Goal: Task Accomplishment & Management: Complete application form

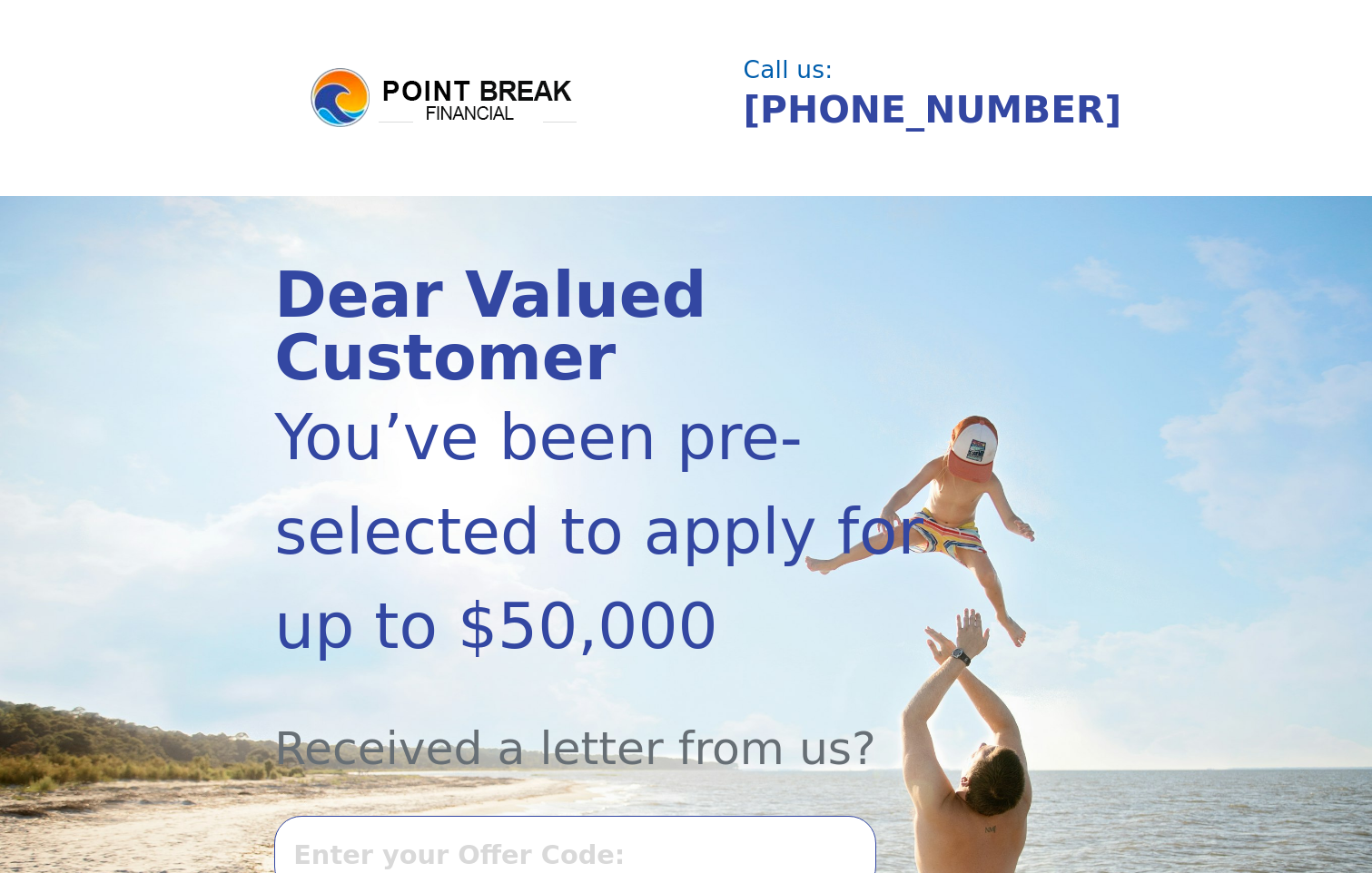
click at [499, 816] on input "text" at bounding box center [574, 855] width 601 height 78
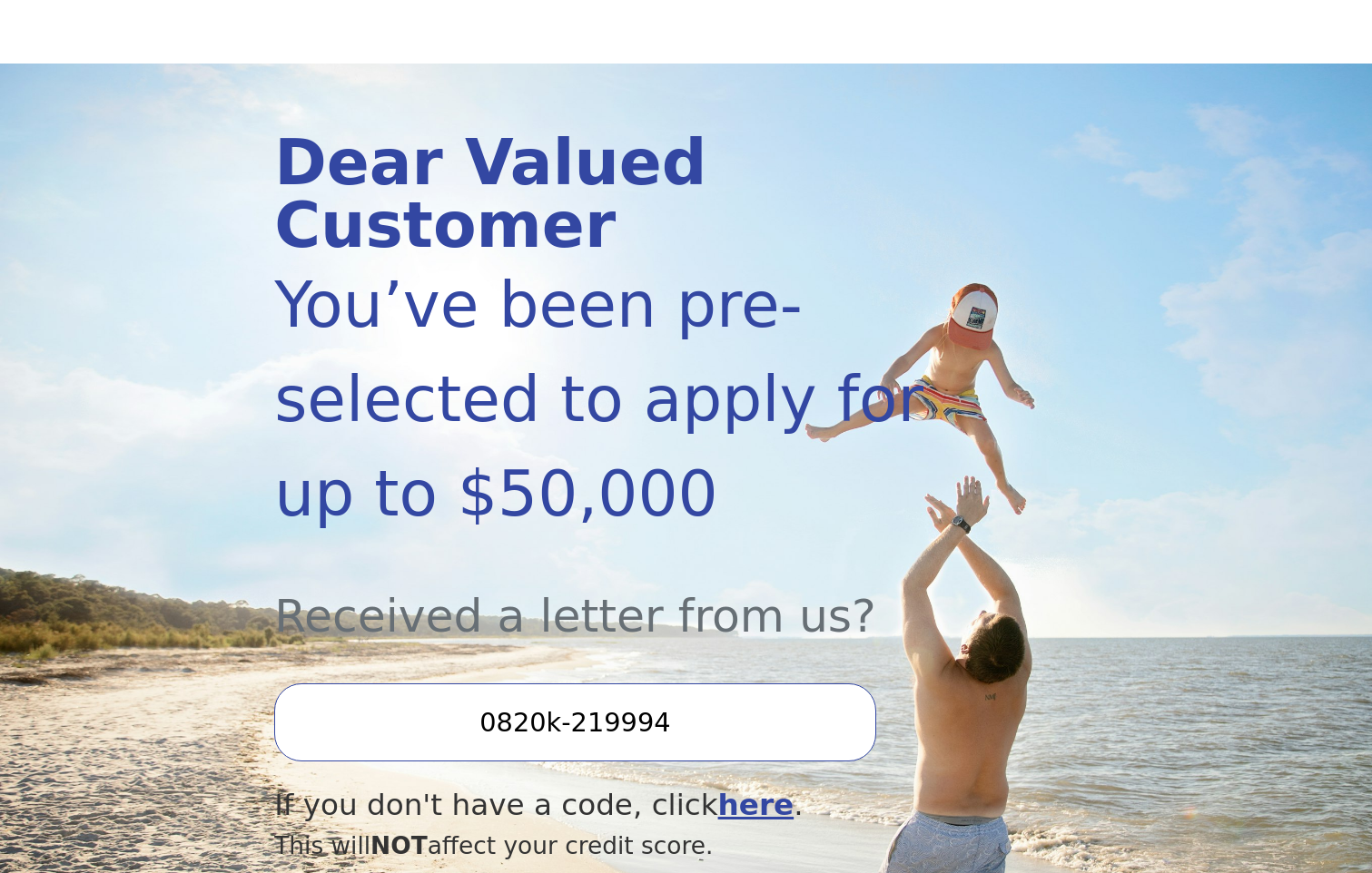
scroll to position [363, 0]
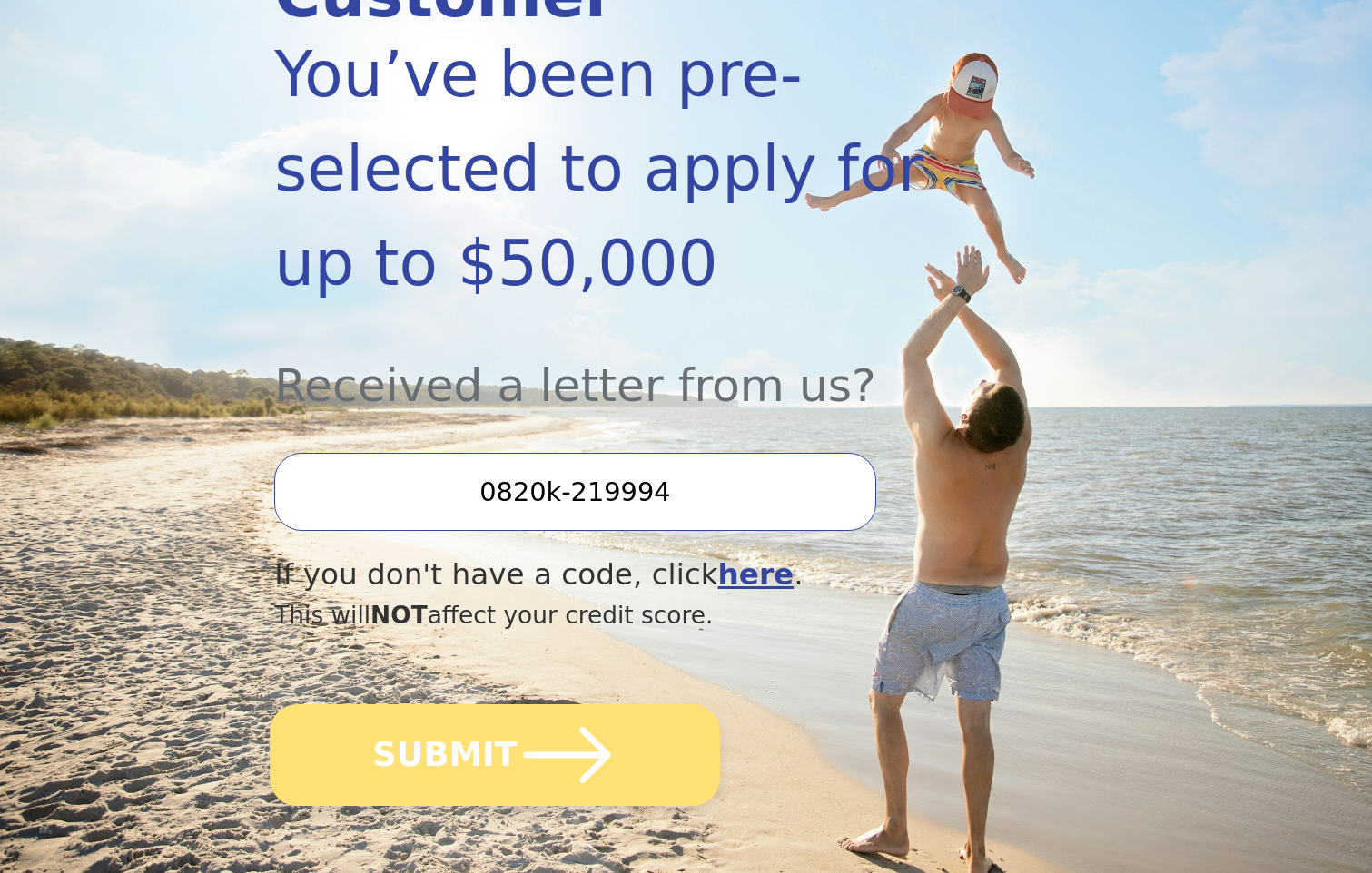
type input "0820k-219994"
click at [595, 712] on icon "submit" at bounding box center [567, 755] width 100 height 100
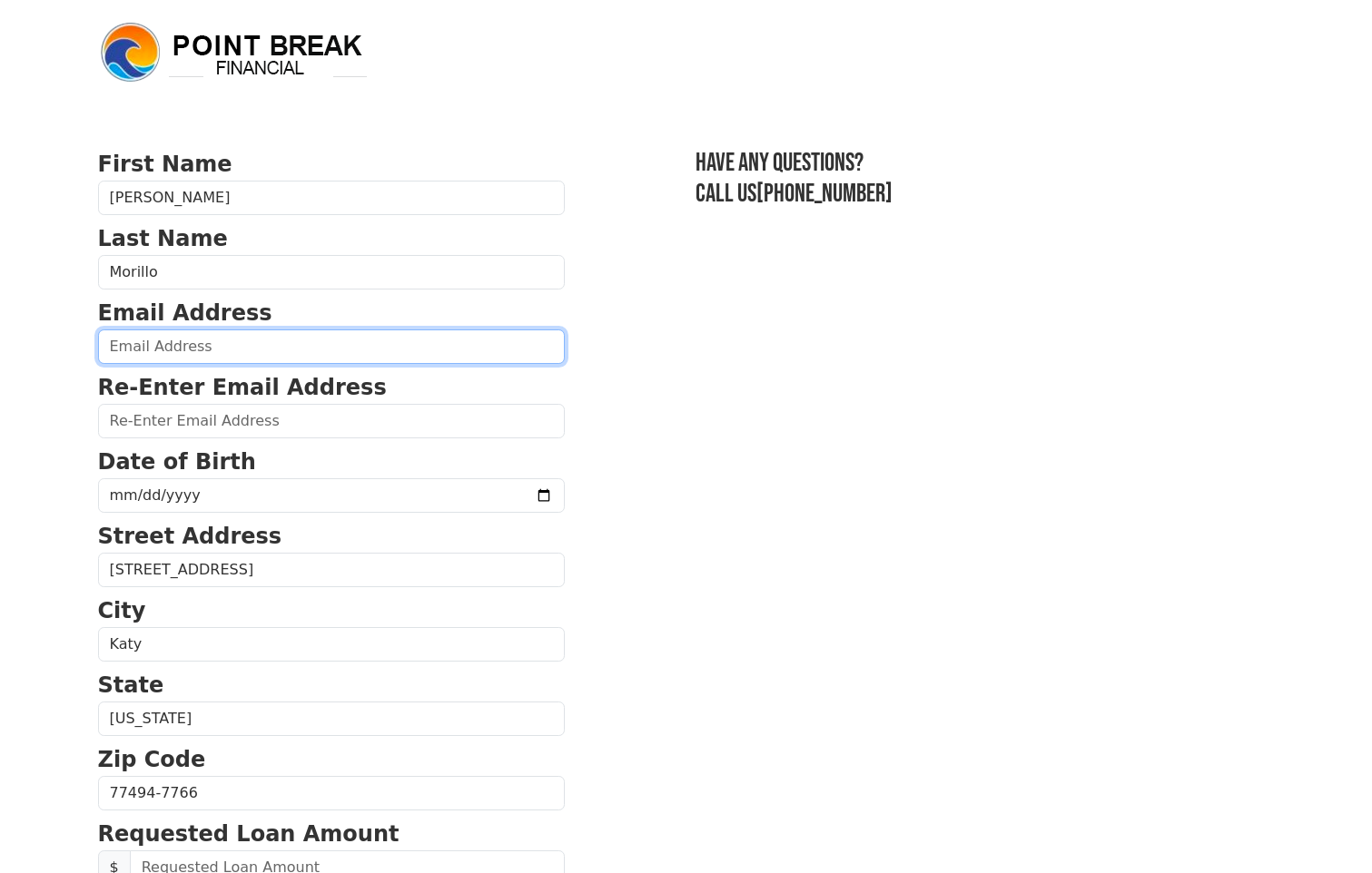
click at [238, 344] on input "email" at bounding box center [332, 347] width 467 height 35
type input "[EMAIL_ADDRESS][DOMAIN_NAME]"
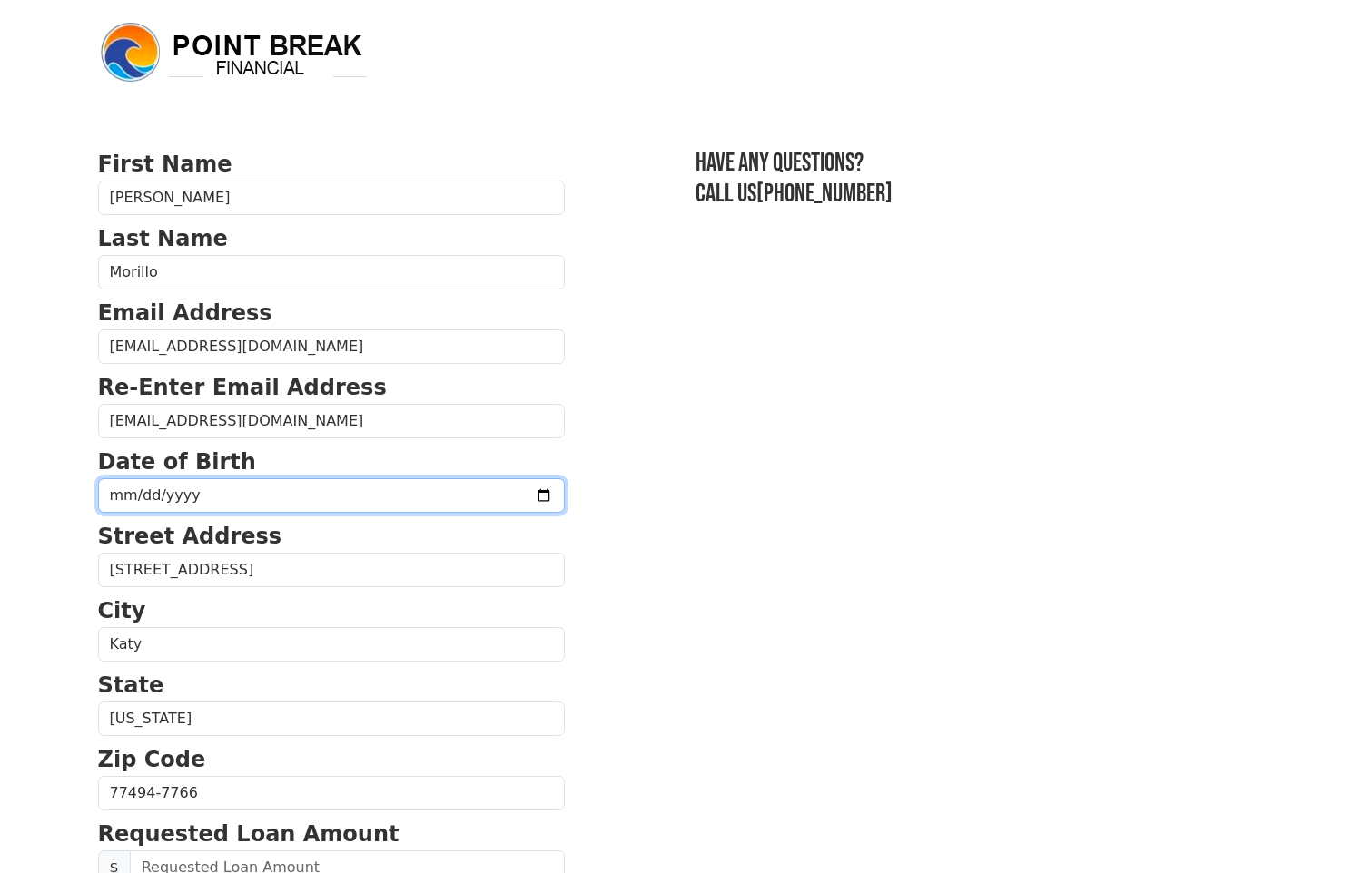
click at [159, 505] on input "date" at bounding box center [332, 496] width 467 height 35
type input "[DATE]"
drag, startPoint x: 648, startPoint y: 617, endPoint x: 586, endPoint y: 600, distance: 64.3
click at [646, 616] on section "First Name [PERSON_NAME] Last Name [PERSON_NAME] Email Address [EMAIL_ADDRESS][…" at bounding box center [687, 795] width 1177 height 1295
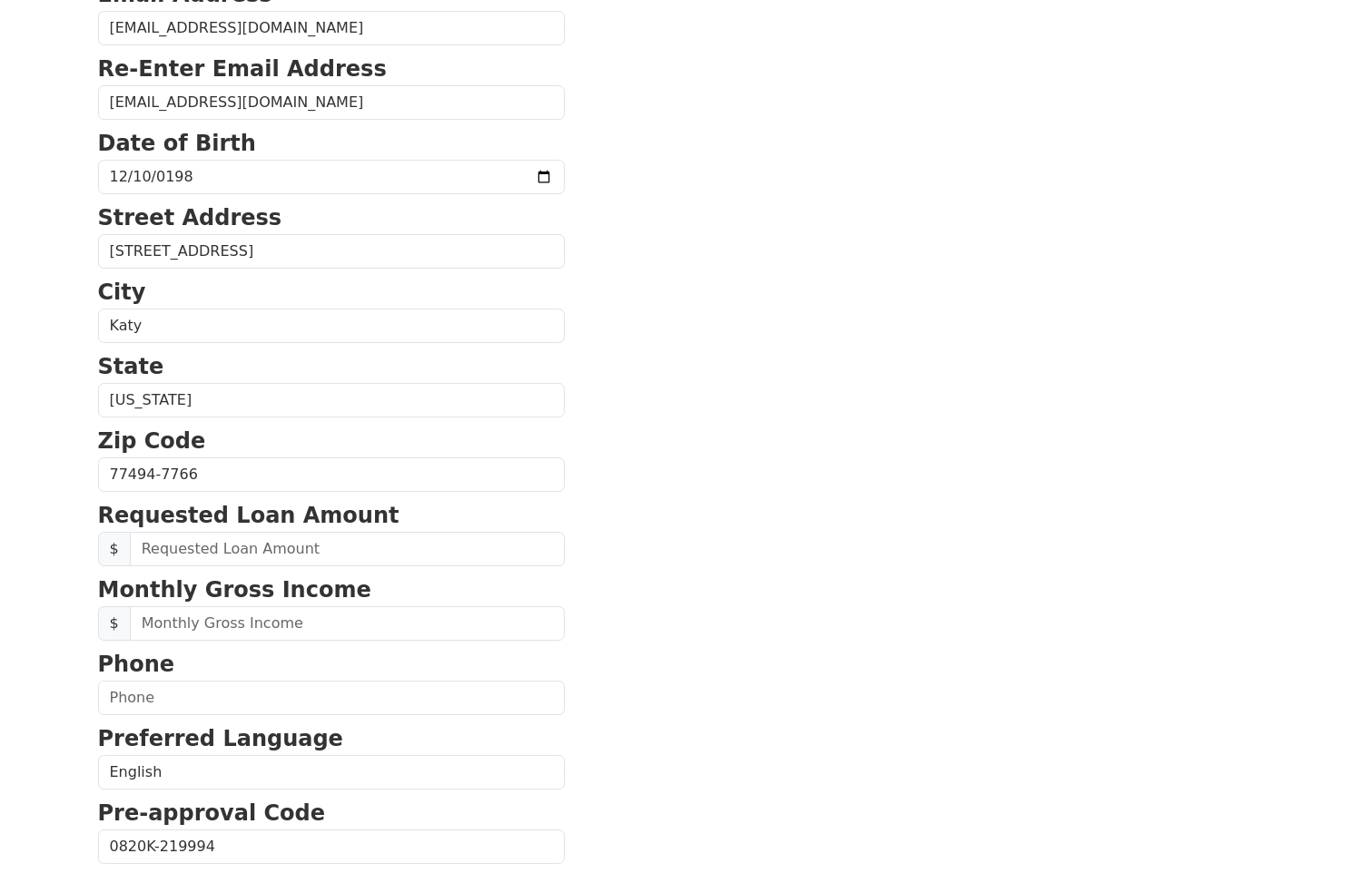
scroll to position [363, 0]
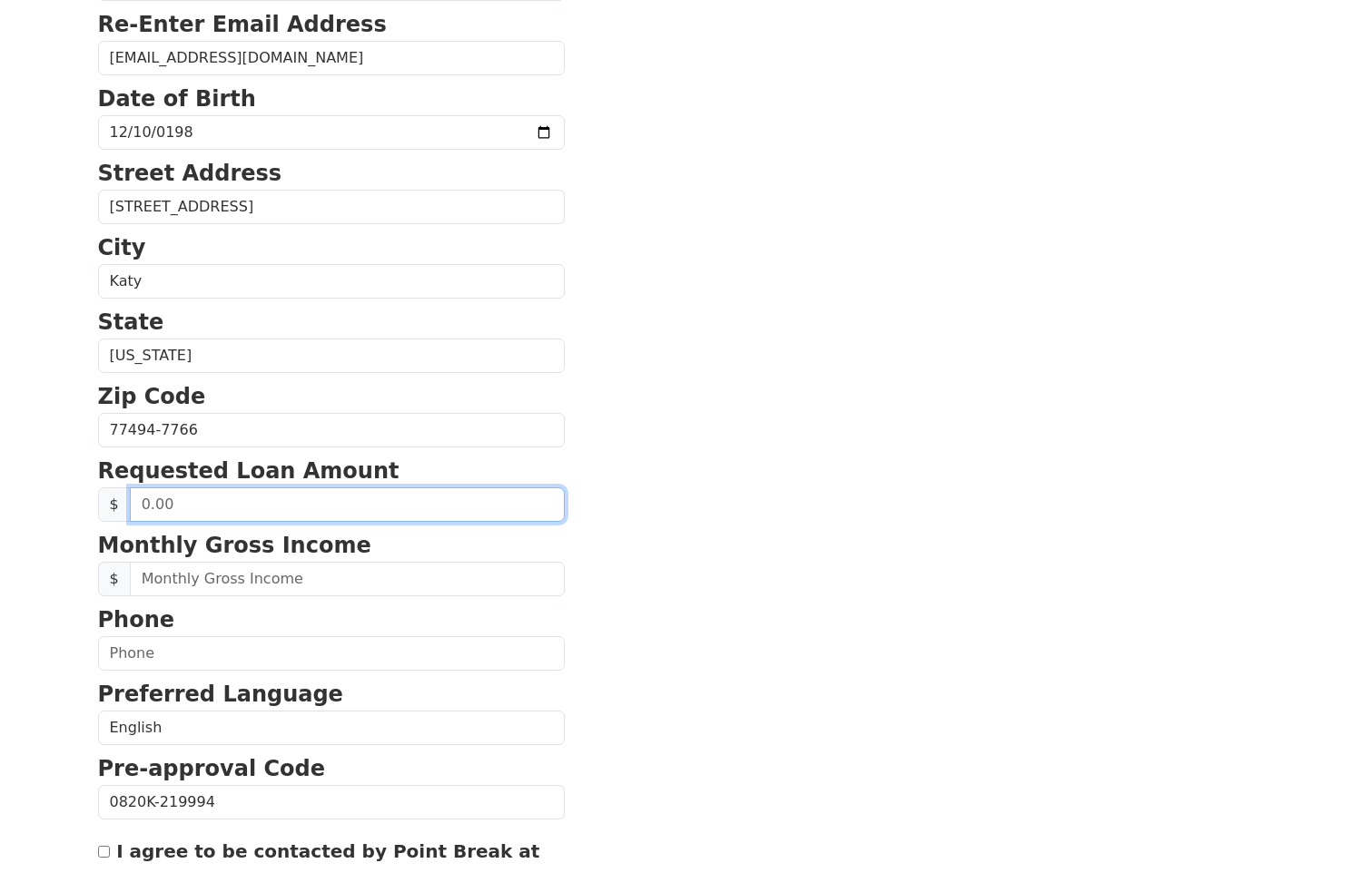
click at [182, 504] on input "text" at bounding box center [347, 505] width 435 height 35
type input "25,000.00"
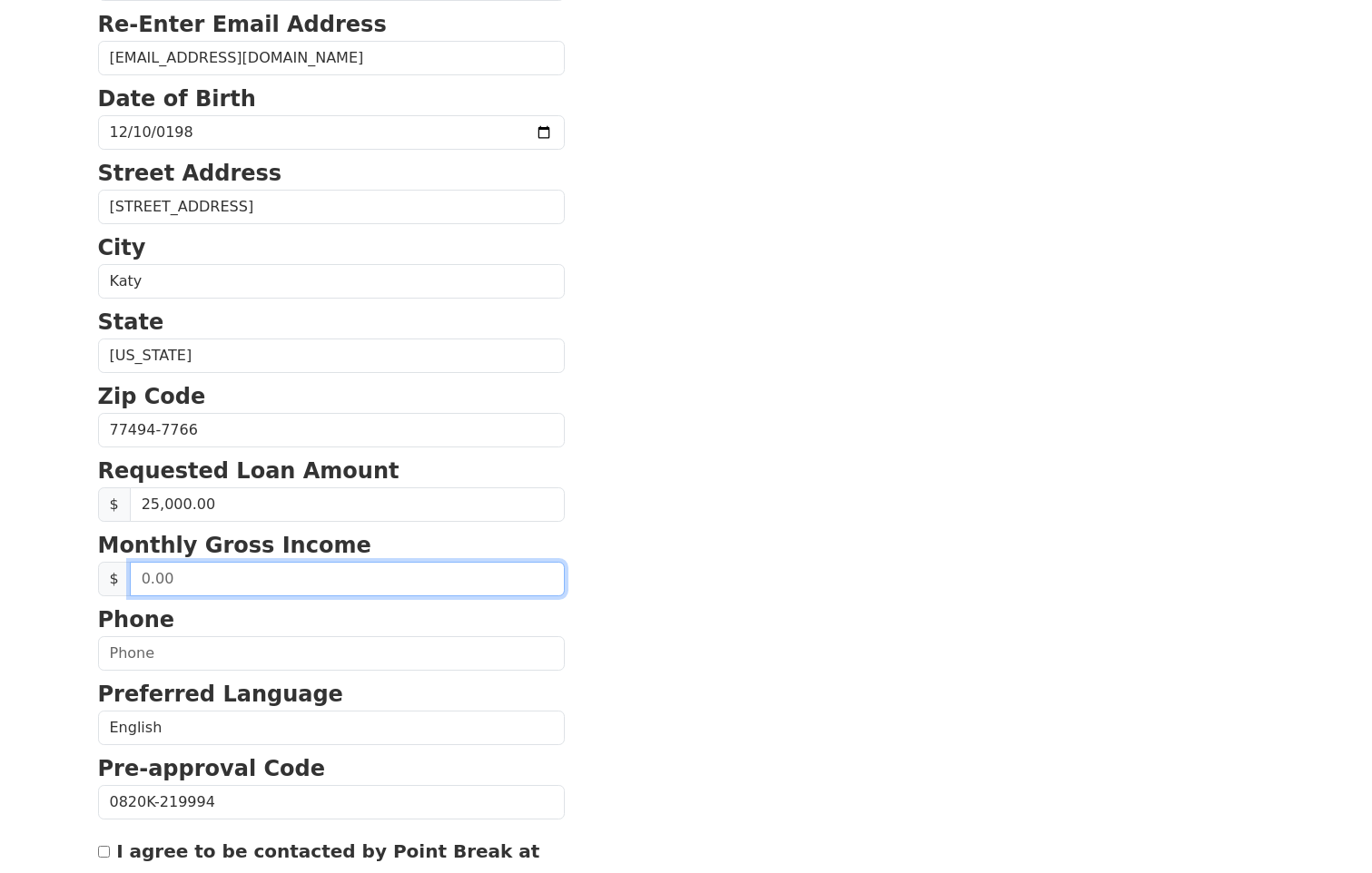
drag, startPoint x: 178, startPoint y: 583, endPoint x: 134, endPoint y: 583, distance: 44.0
click at [134, 583] on input "text" at bounding box center [347, 580] width 435 height 35
type input "0.00"
drag, startPoint x: 187, startPoint y: 582, endPoint x: 112, endPoint y: 581, distance: 75.0
click at [111, 578] on div "$ 0.00" at bounding box center [332, 580] width 467 height 35
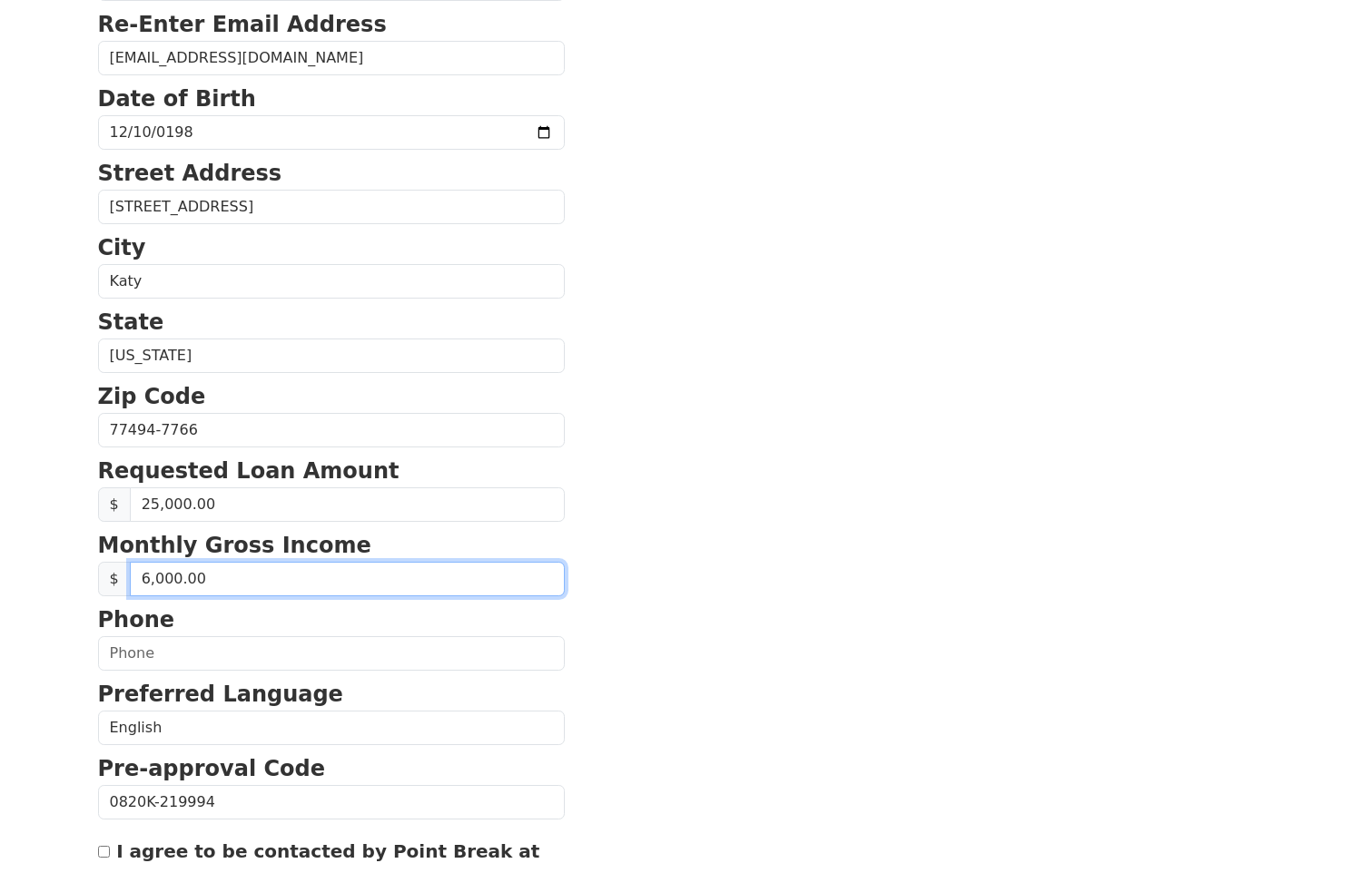
type input "60,000.00"
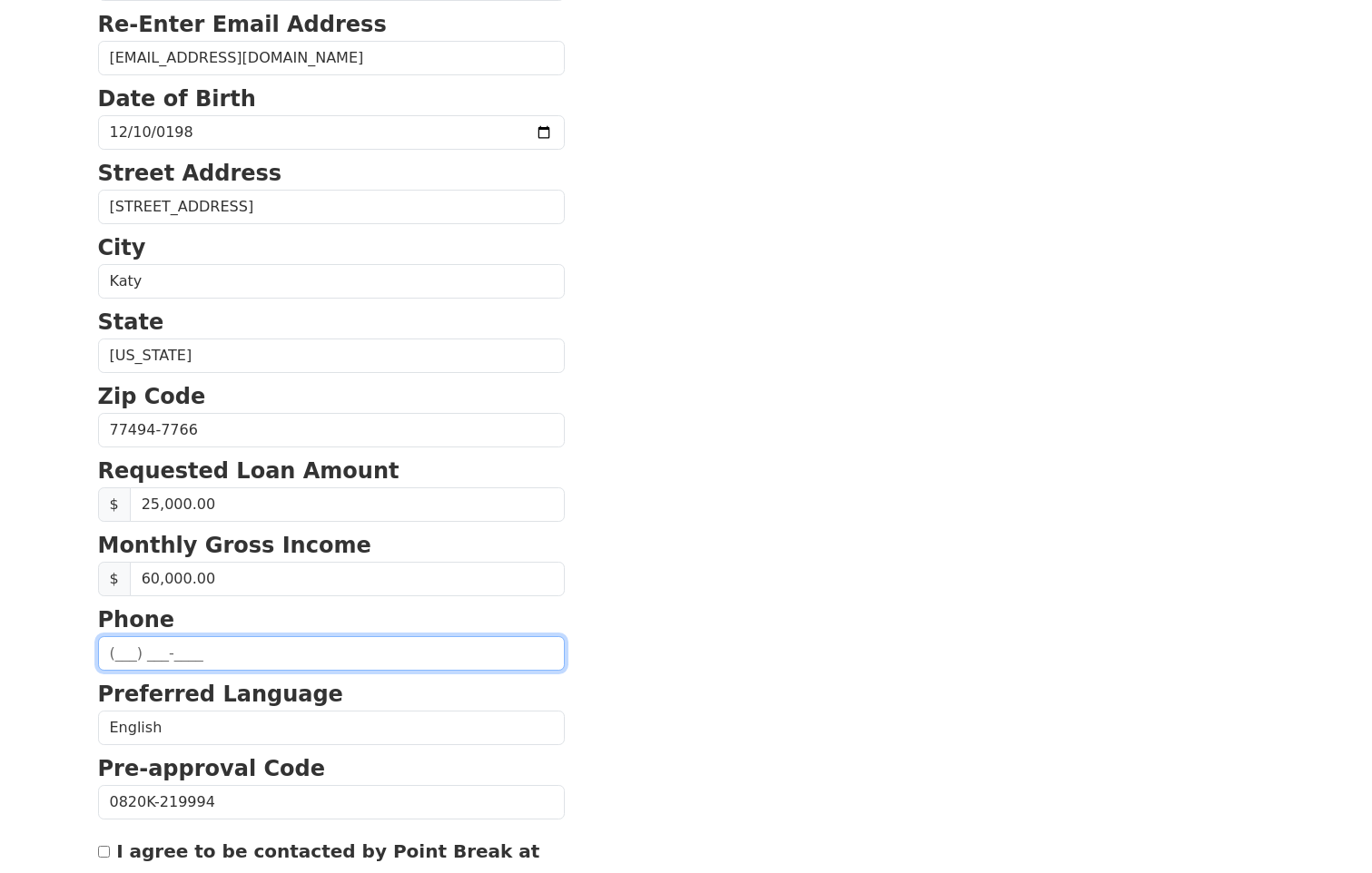
click at [121, 640] on input "text" at bounding box center [332, 654] width 467 height 35
type input "[PHONE_NUMBER]"
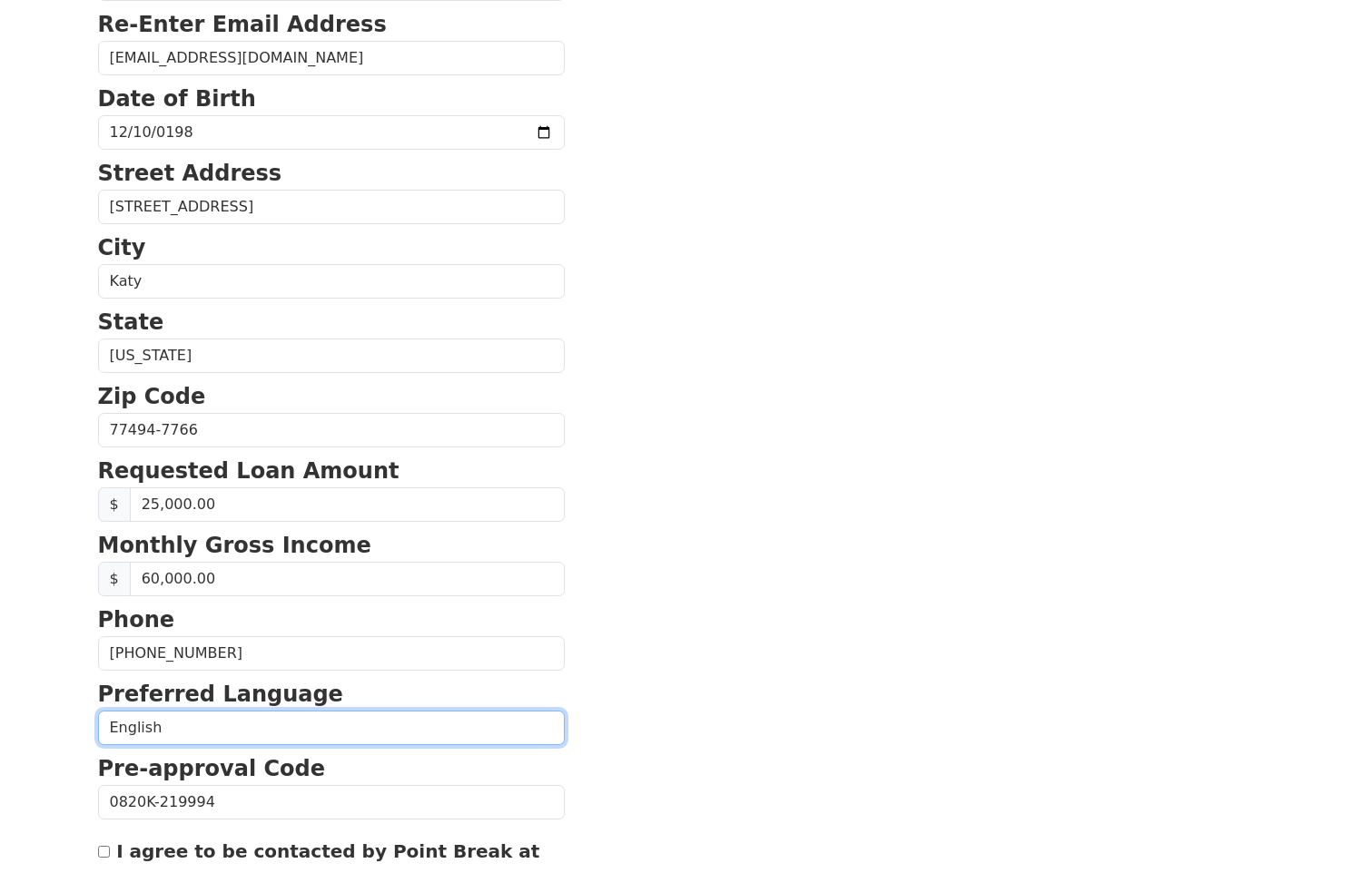
click at [165, 723] on select "English Spanish" at bounding box center [332, 728] width 467 height 35
select select "Spanish"
click at [98, 711] on select "English Spanish" at bounding box center [332, 728] width 467 height 35
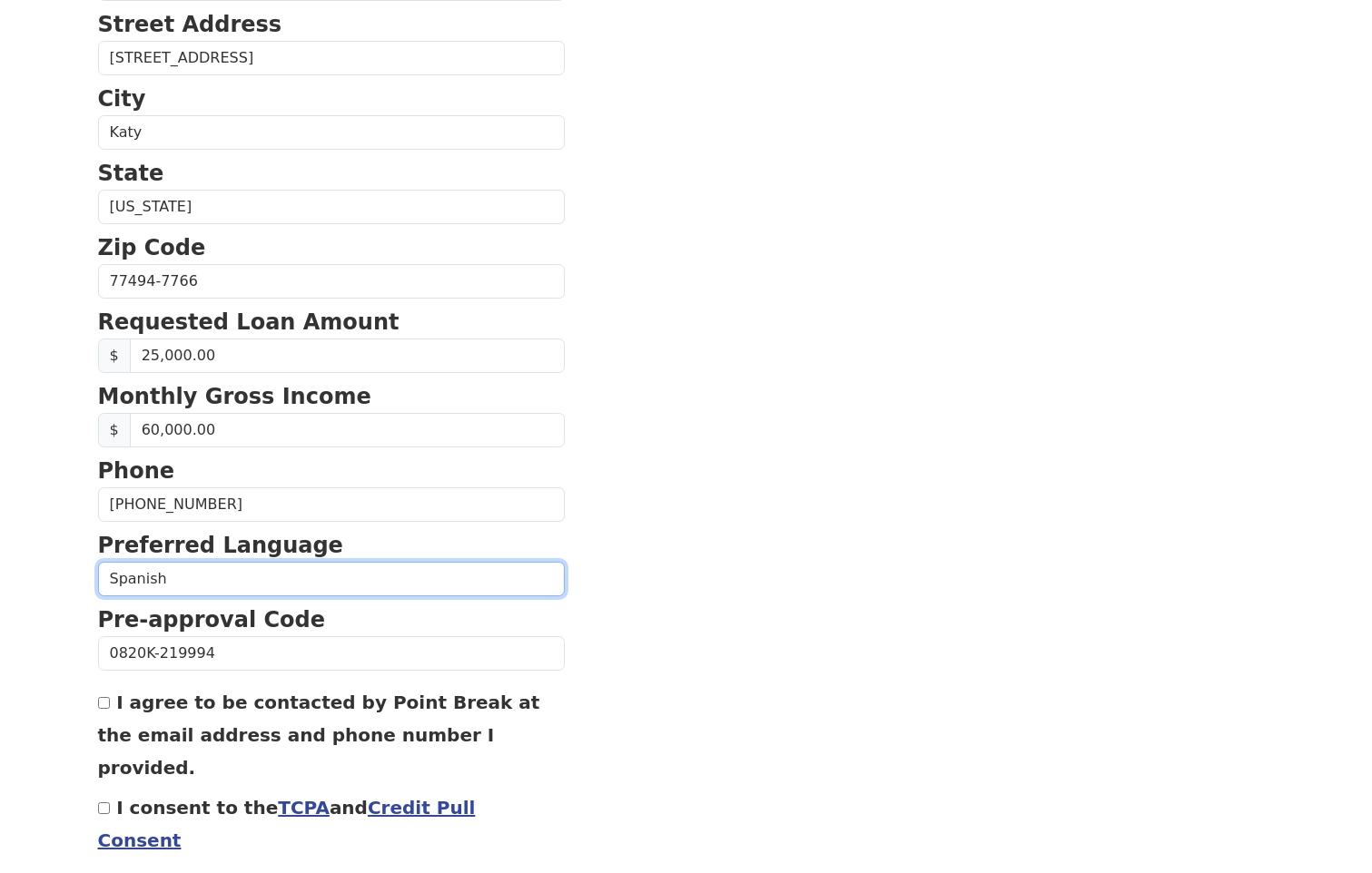
scroll to position [545, 0]
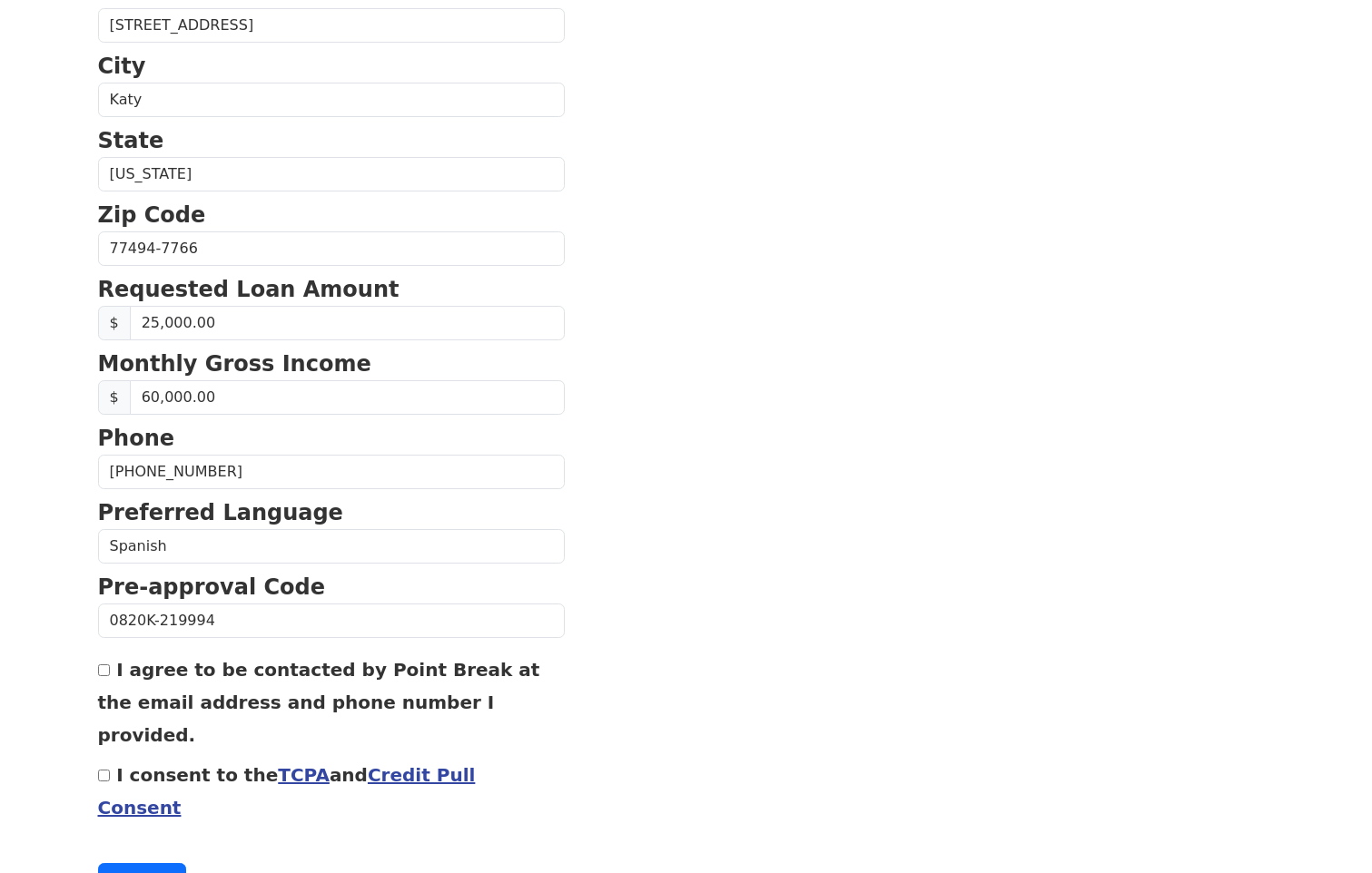
click at [106, 670] on input "I agree to be contacted by Point Break at the email address and phone number I …" at bounding box center [104, 670] width 12 height 12
checkbox input "true"
click at [146, 863] on button "Continue" at bounding box center [143, 881] width 89 height 35
click at [107, 770] on input "I consent to the TCPA and Credit Pull Consent" at bounding box center [104, 776] width 12 height 12
checkbox input "true"
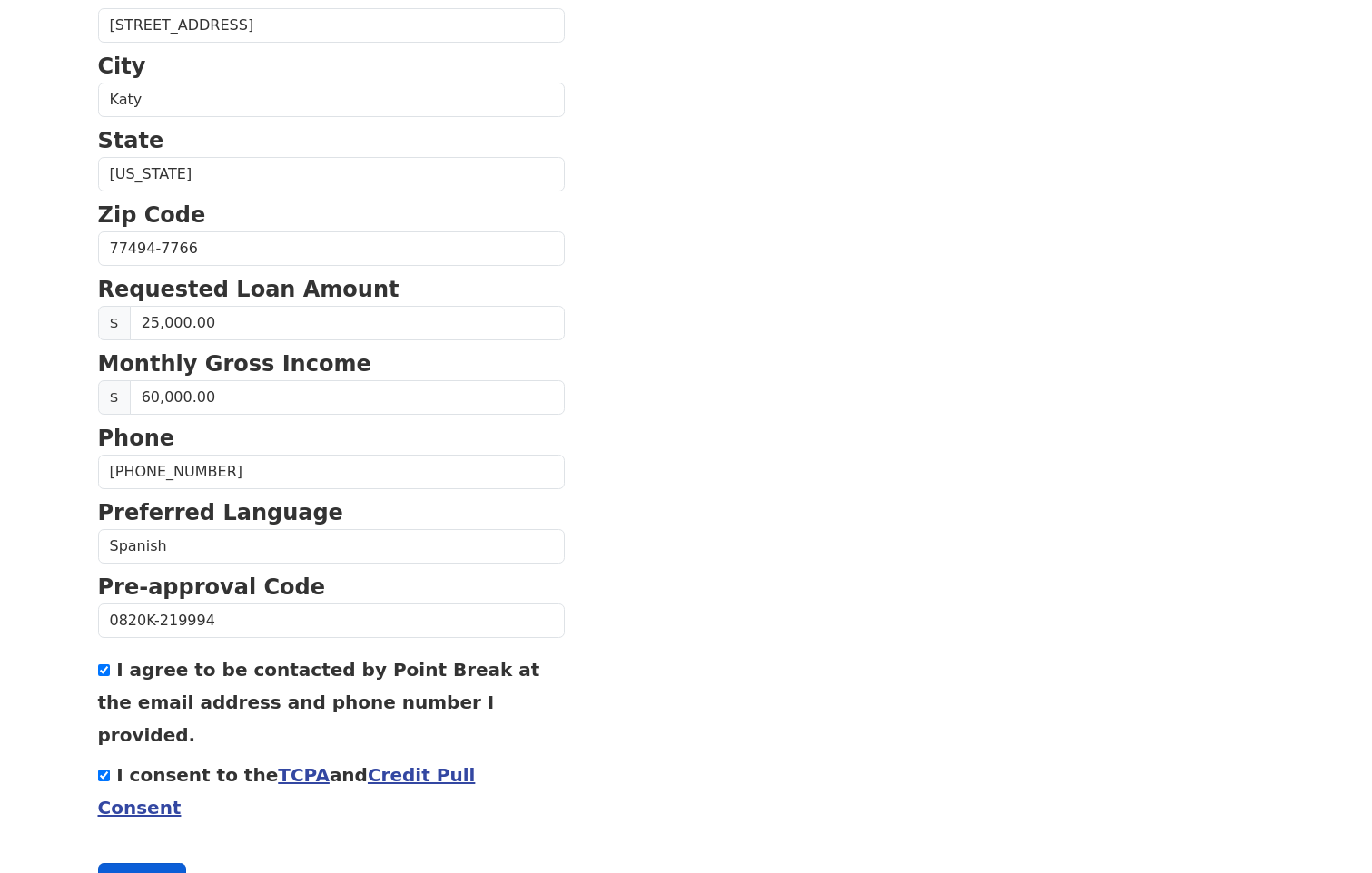
click at [171, 863] on button "Continue" at bounding box center [143, 881] width 89 height 35
